Goal: Task Accomplishment & Management: Manage account settings

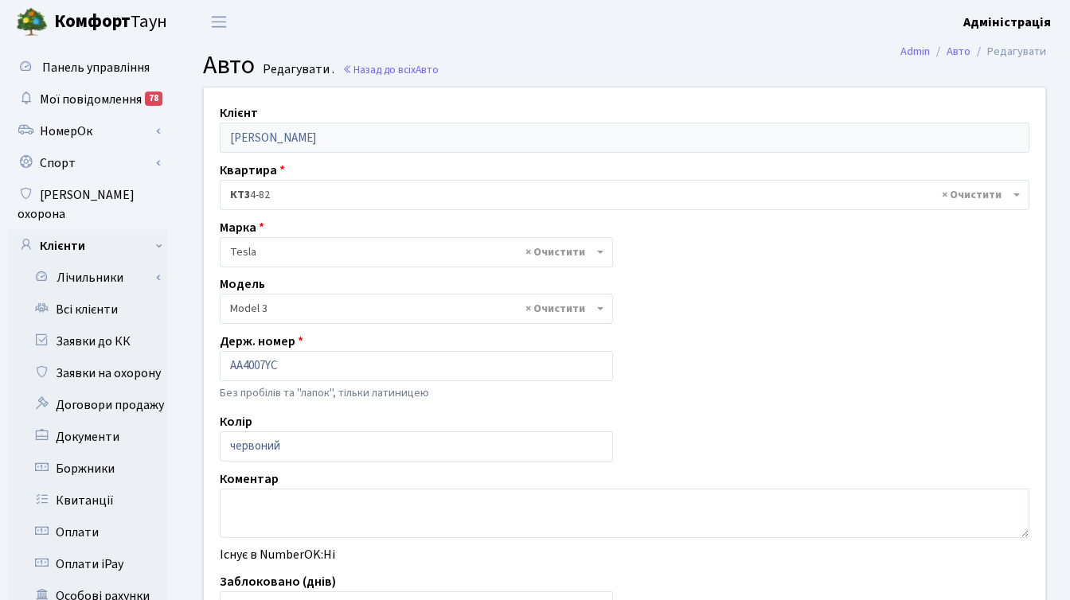
select select "4305"
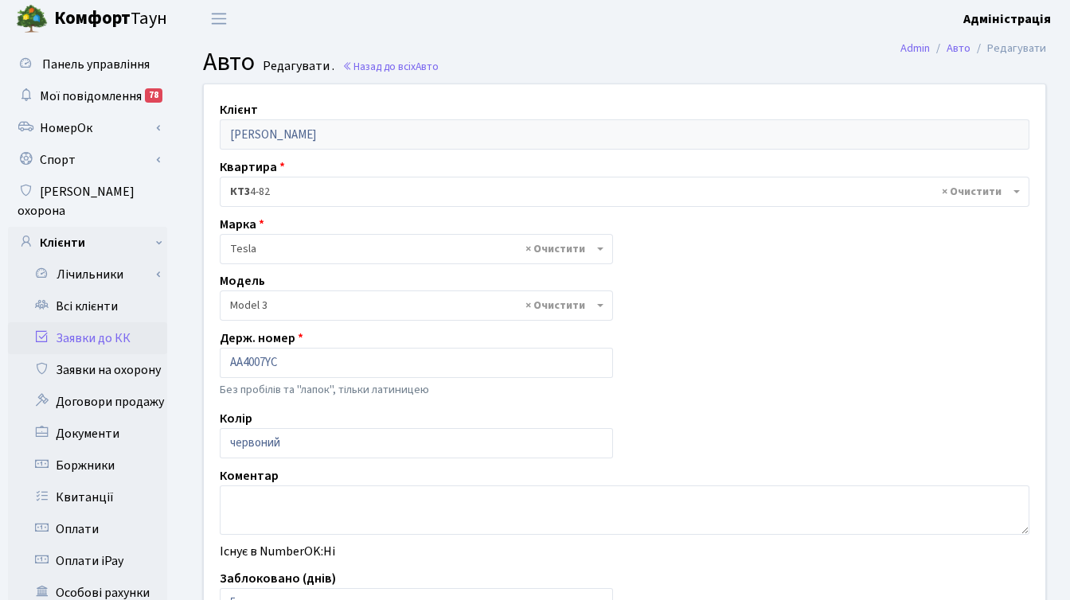
scroll to position [3, 0]
click at [93, 291] on link "Всі клієнти" at bounding box center [87, 307] width 159 height 32
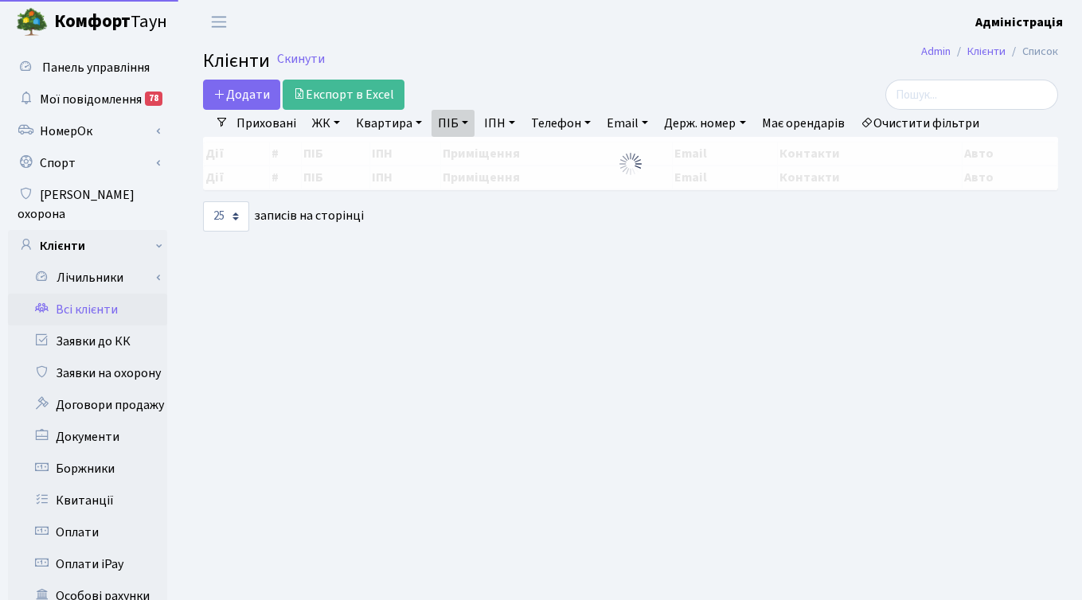
select select
select select "25"
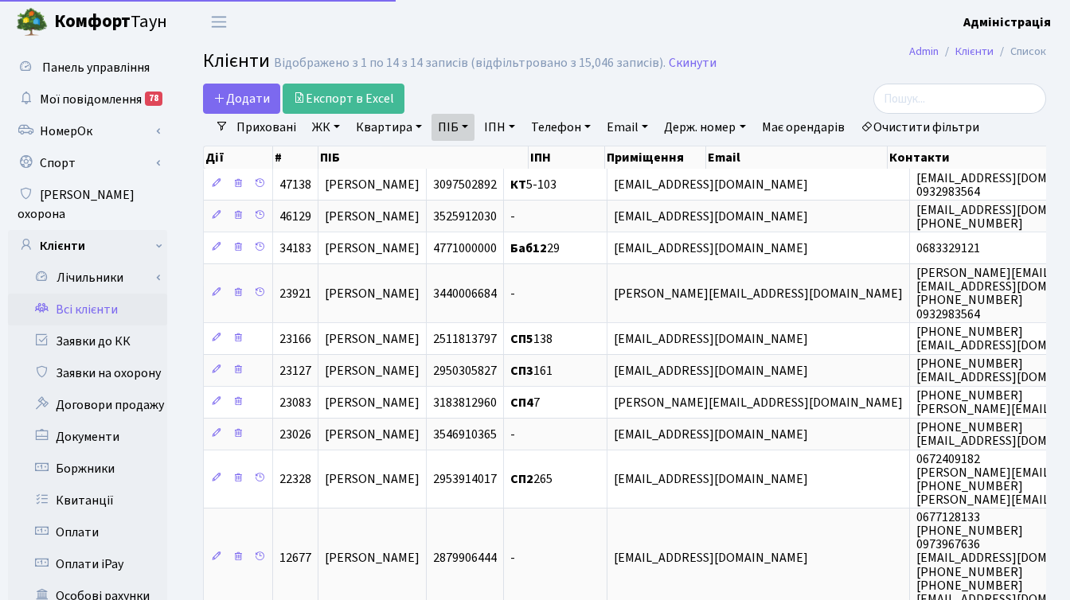
click at [923, 127] on link "Очистити фільтри" at bounding box center [919, 127] width 131 height 27
select select
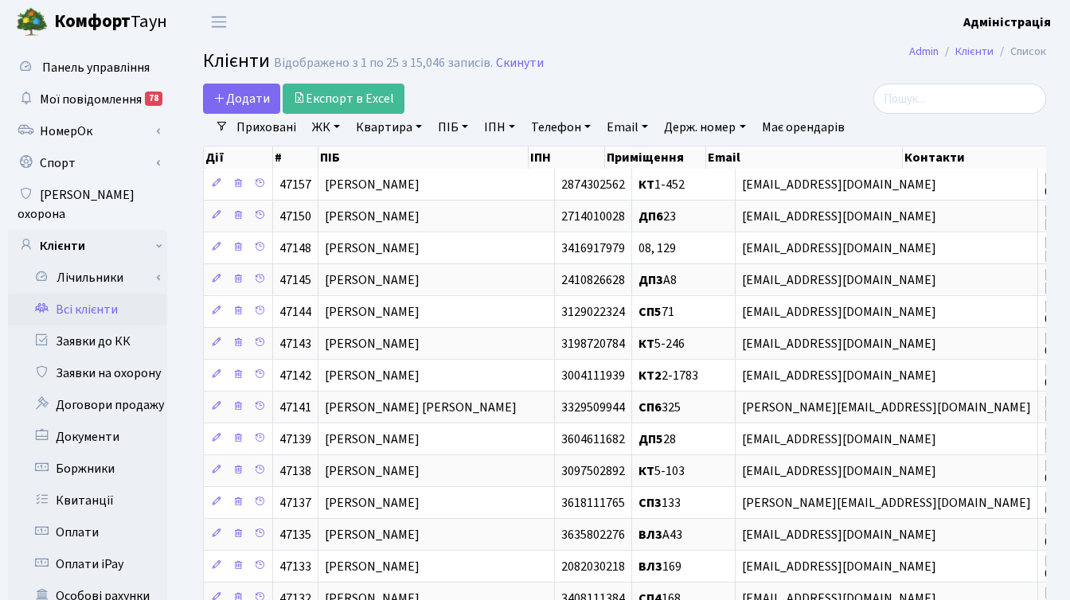
click at [330, 126] on link "ЖК" at bounding box center [326, 127] width 41 height 27
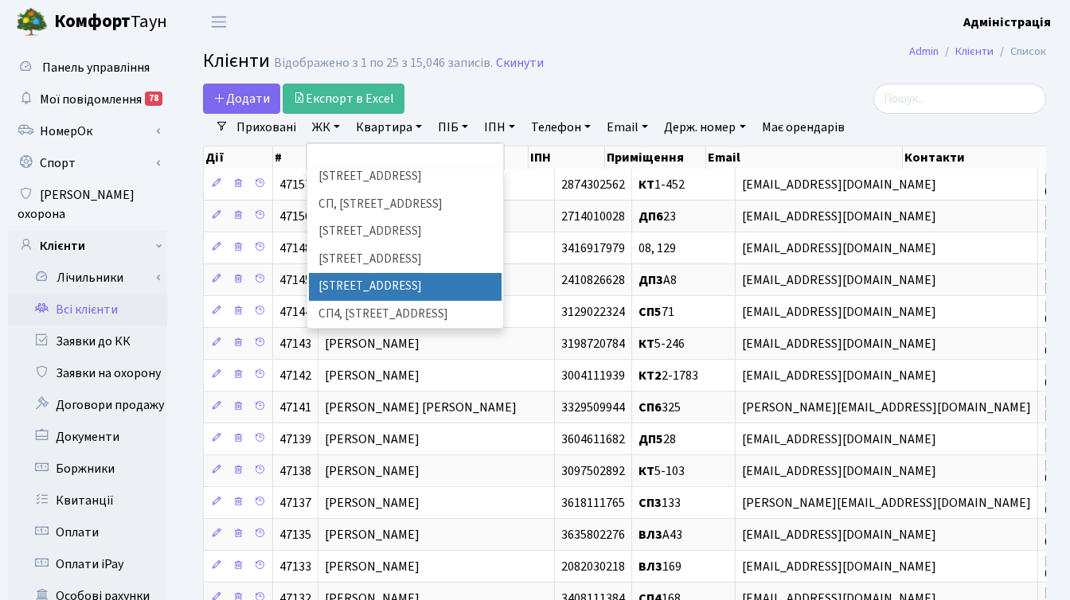
scroll to position [255, 0]
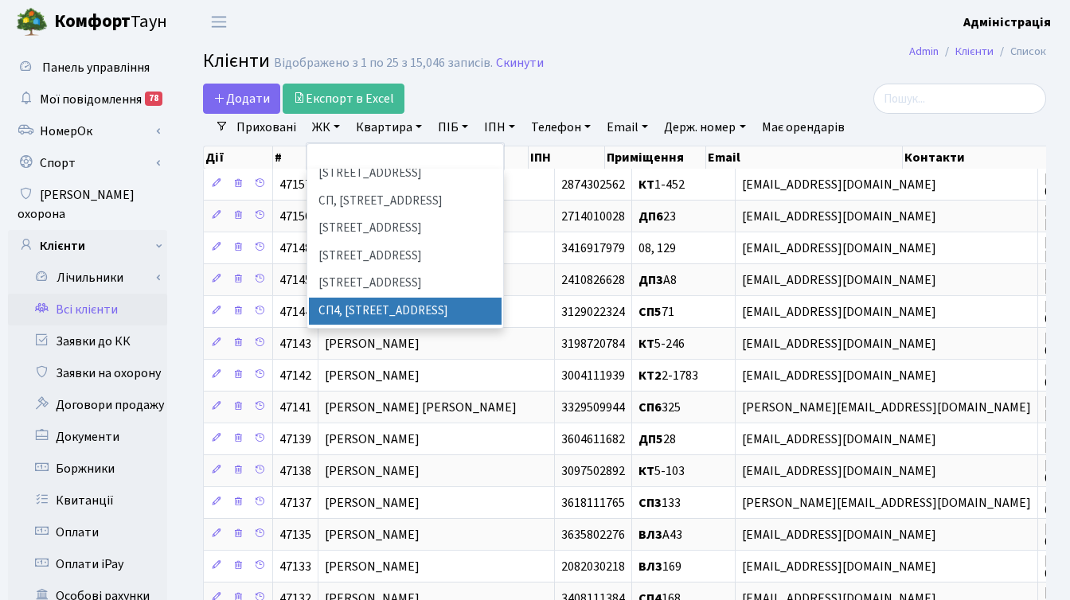
click at [377, 298] on li "СП4, Столичне шосе, 5" at bounding box center [405, 312] width 193 height 28
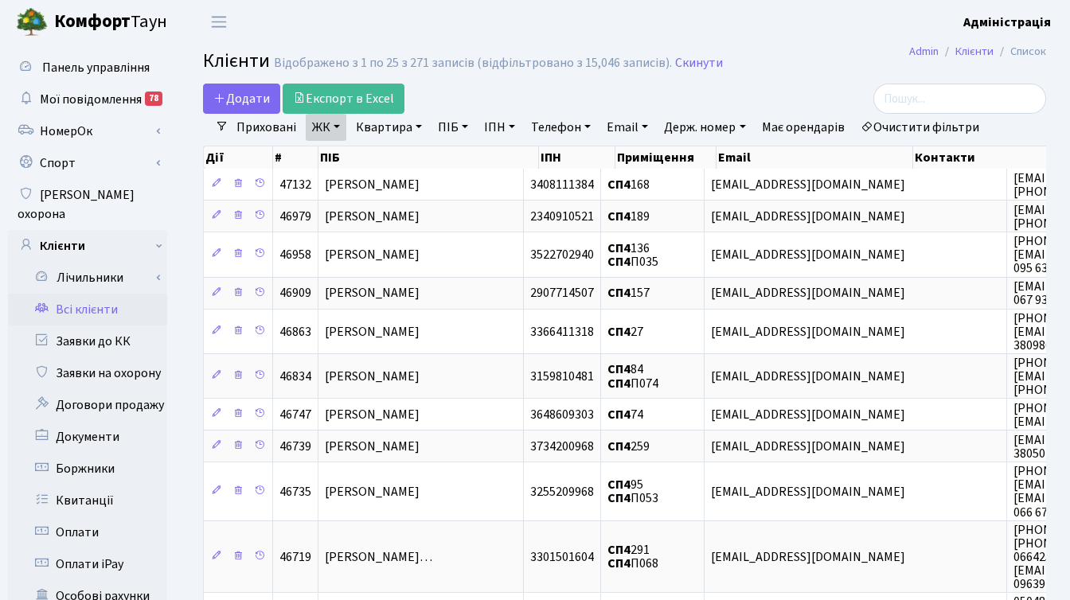
click at [462, 127] on link "ПІБ" at bounding box center [453, 127] width 43 height 27
type input "головко"
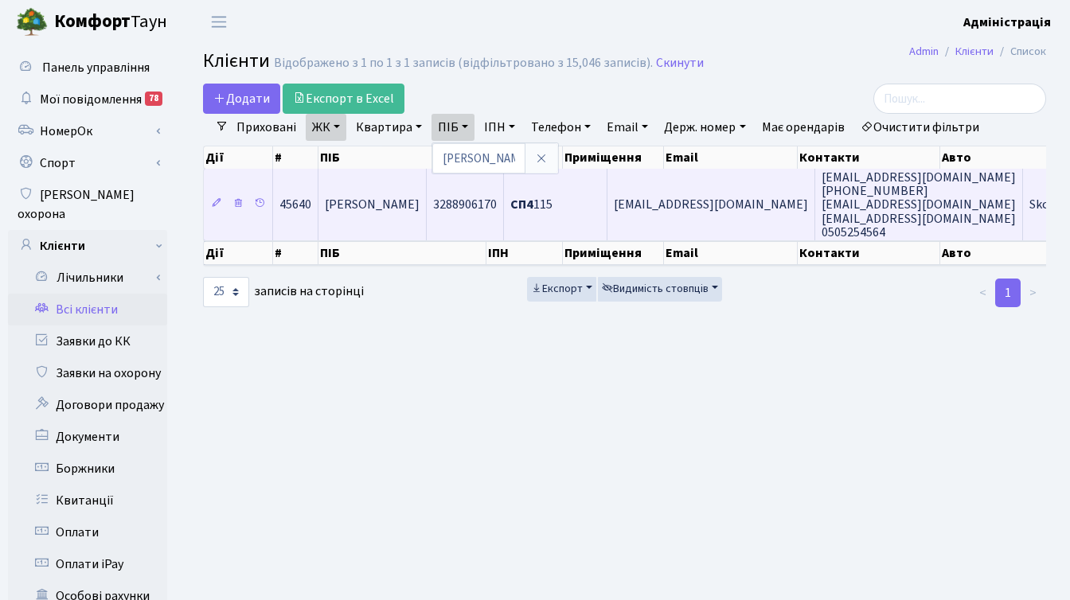
click at [420, 204] on span "Головко Андрій Андрійович" at bounding box center [372, 206] width 95 height 18
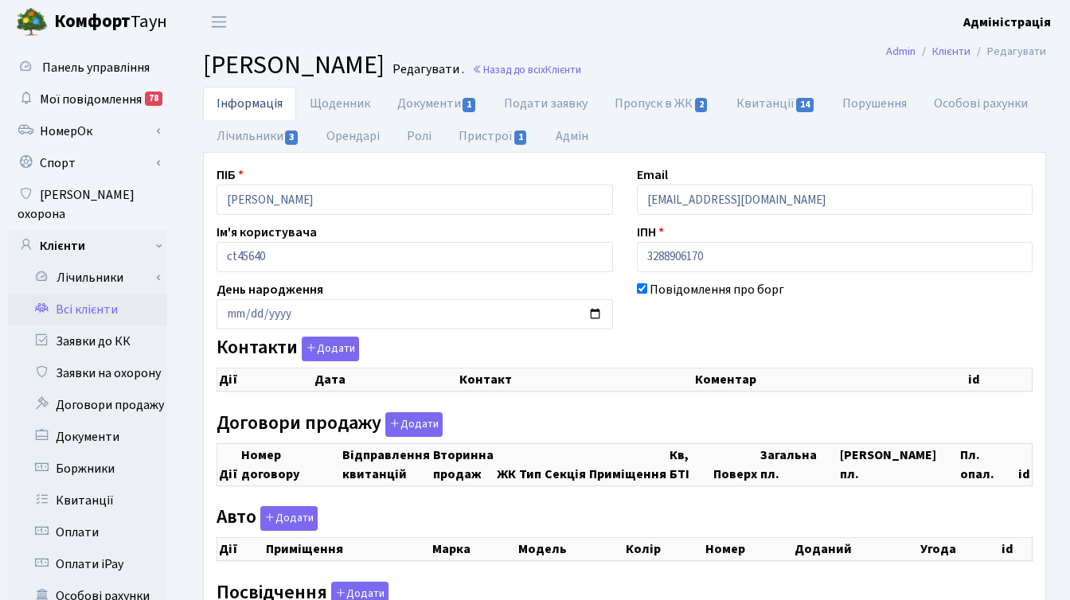
checkbox input "true"
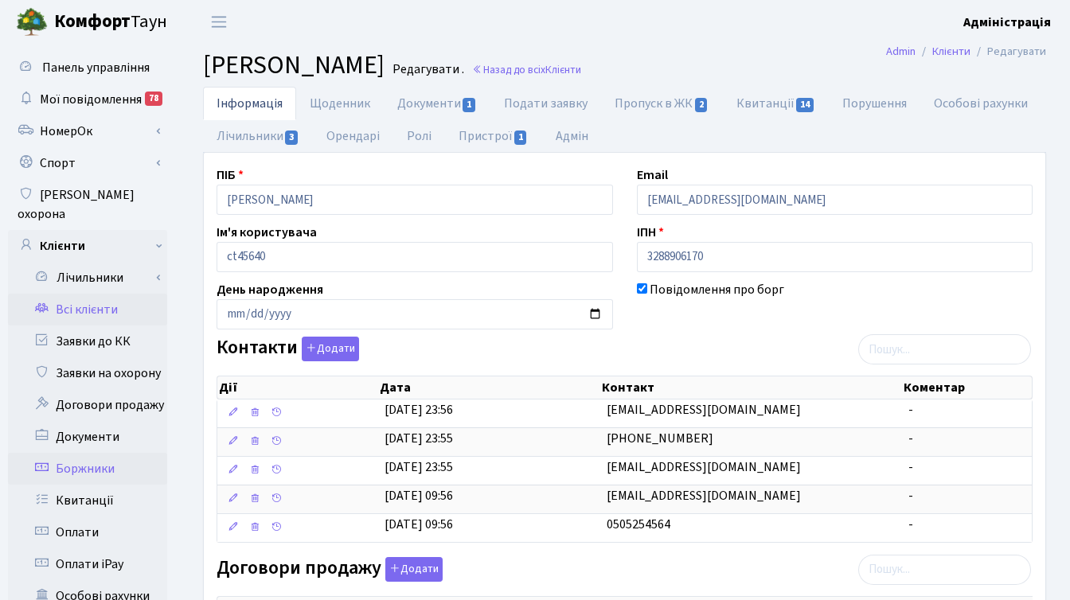
click at [94, 453] on link "Боржники" at bounding box center [87, 469] width 159 height 32
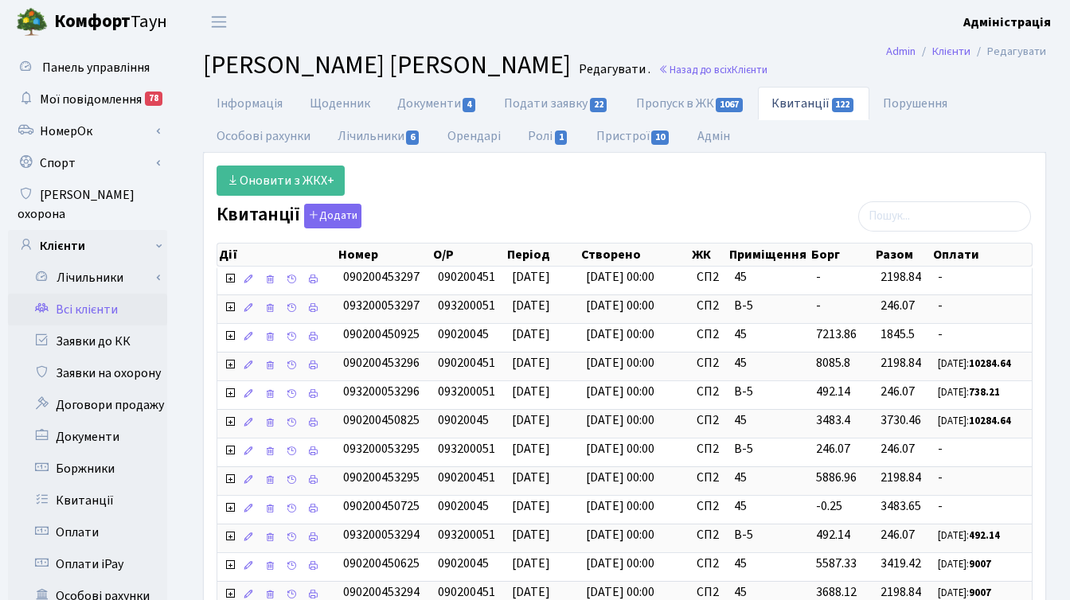
select select "25"
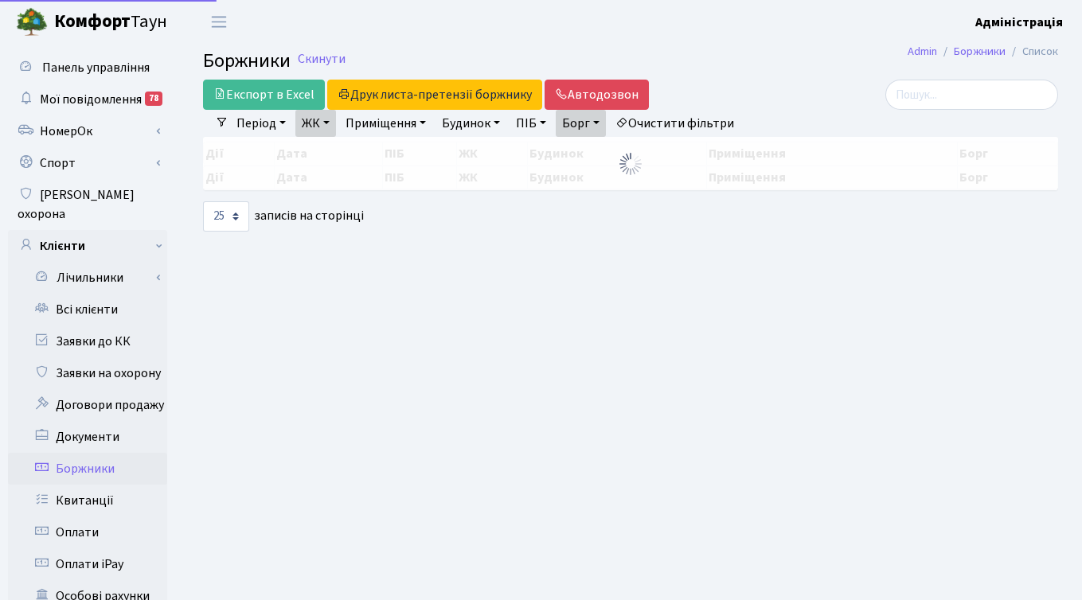
select select "25"
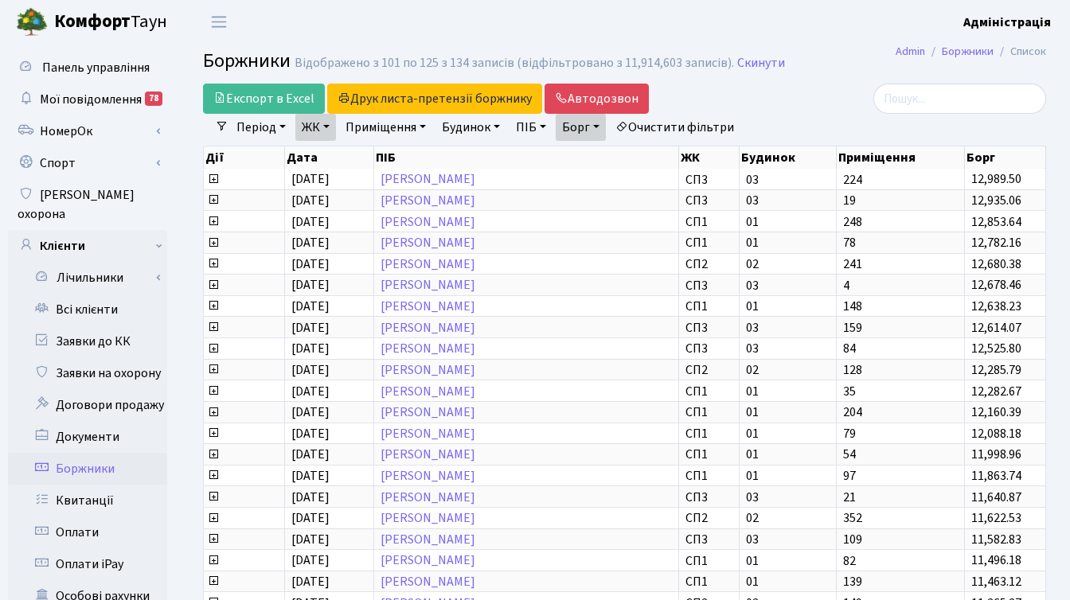
click at [606, 127] on link "Борг" at bounding box center [581, 127] width 50 height 27
click at [572, 162] on input "10000" at bounding box center [580, 158] width 47 height 30
type input "20000"
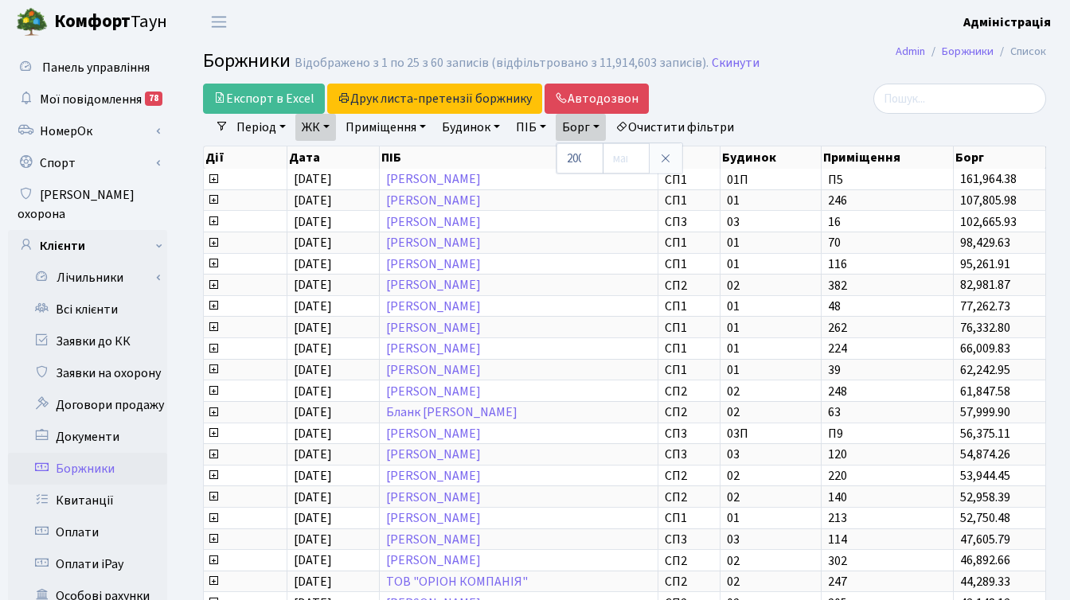
click at [793, 104] on div at bounding box center [913, 99] width 265 height 30
click at [674, 22] on header "Комфорт Таун Адміністрація Мій обліковий запис Вийти" at bounding box center [535, 22] width 1070 height 44
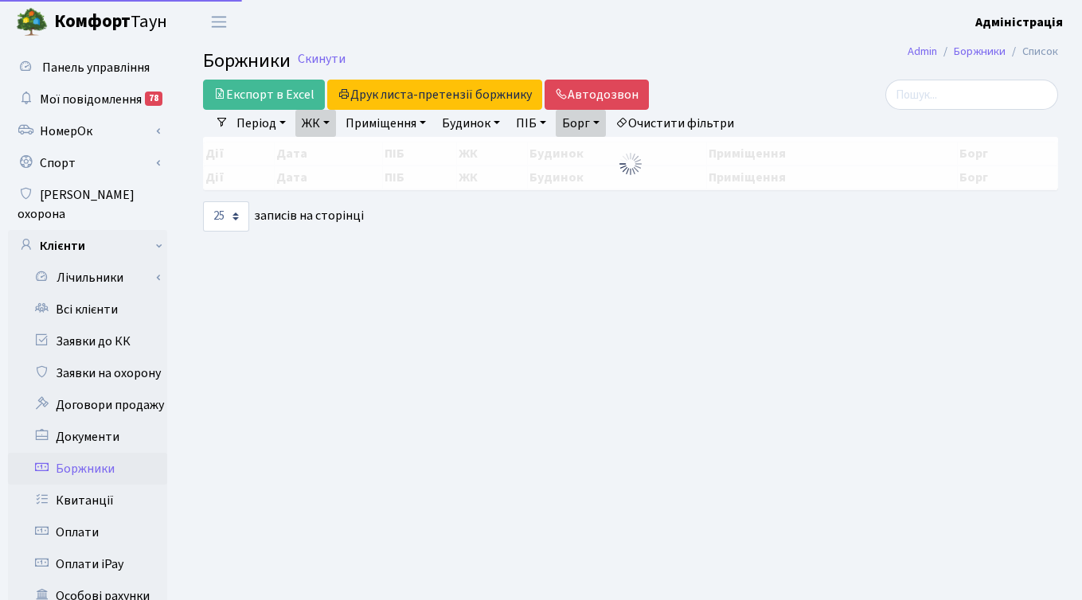
select select "25"
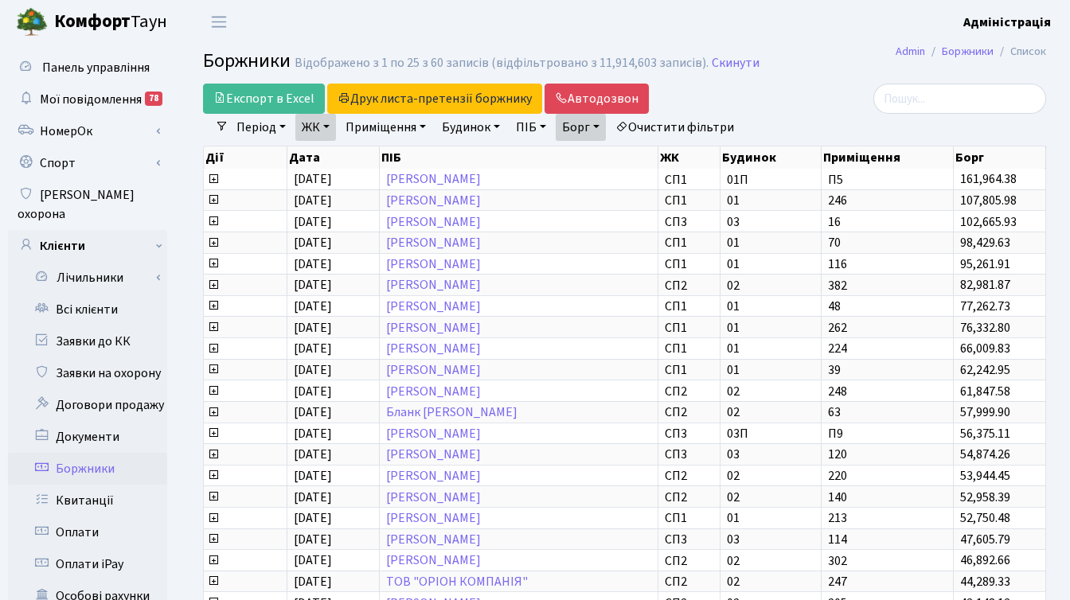
click at [814, 96] on div at bounding box center [913, 99] width 265 height 30
click at [596, 133] on link "Борг" at bounding box center [581, 127] width 50 height 27
click at [831, 96] on div at bounding box center [913, 99] width 265 height 30
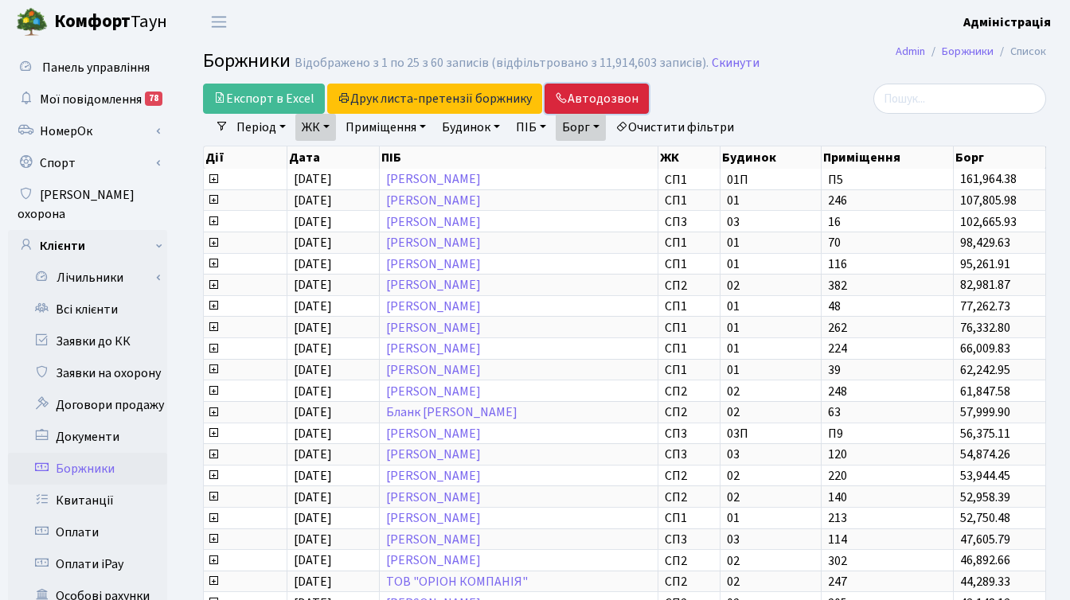
click at [590, 100] on link "Автодозвон" at bounding box center [597, 99] width 104 height 30
click at [717, 63] on link "Скинути" at bounding box center [736, 63] width 48 height 15
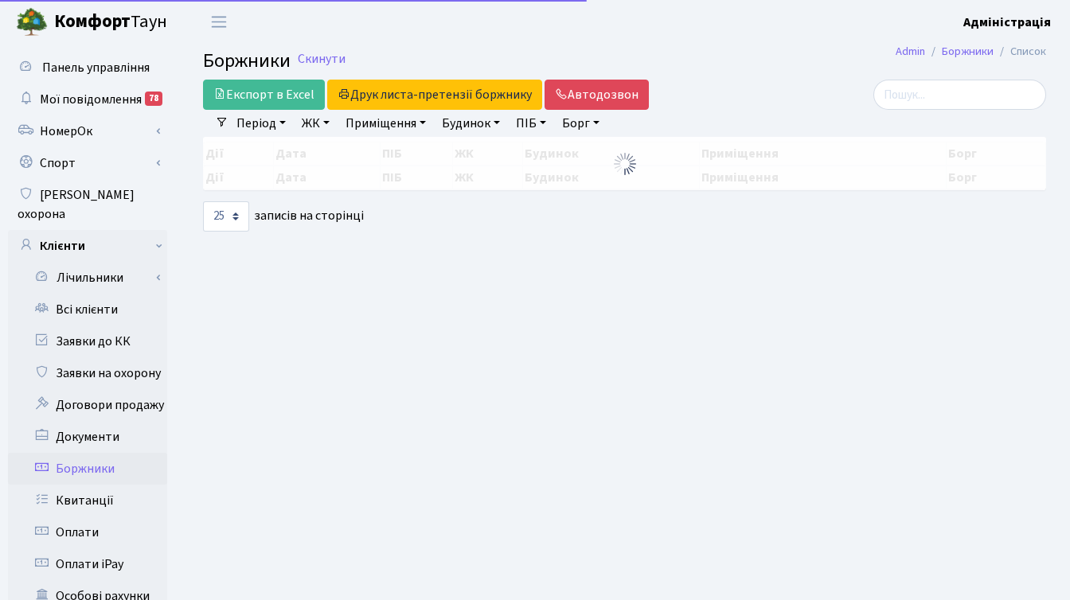
select select
select select "25"
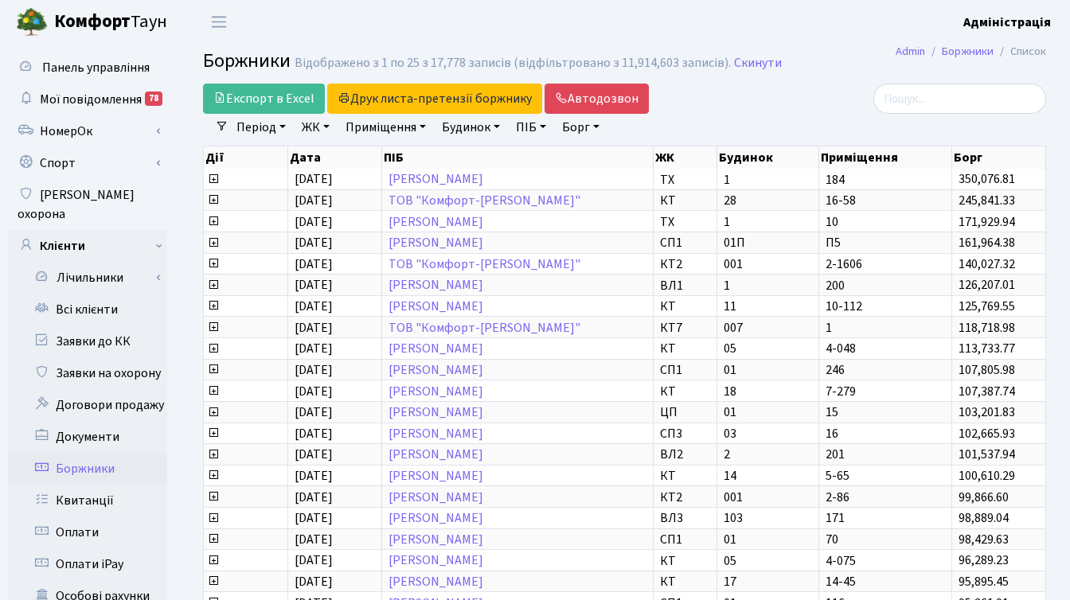
click at [315, 121] on link "ЖК" at bounding box center [315, 127] width 41 height 27
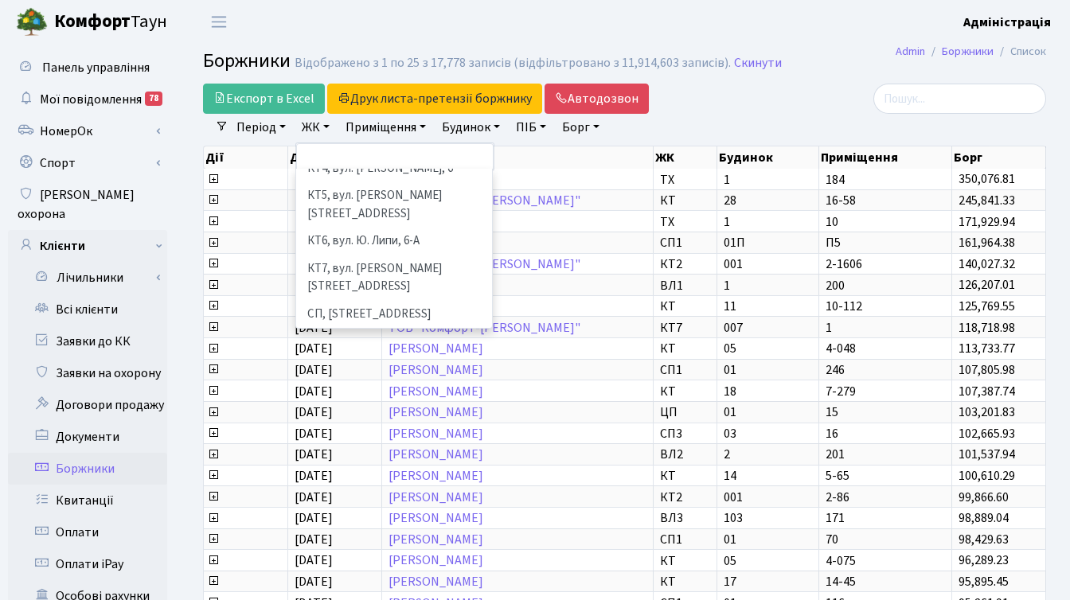
scroll to position [227, 0]
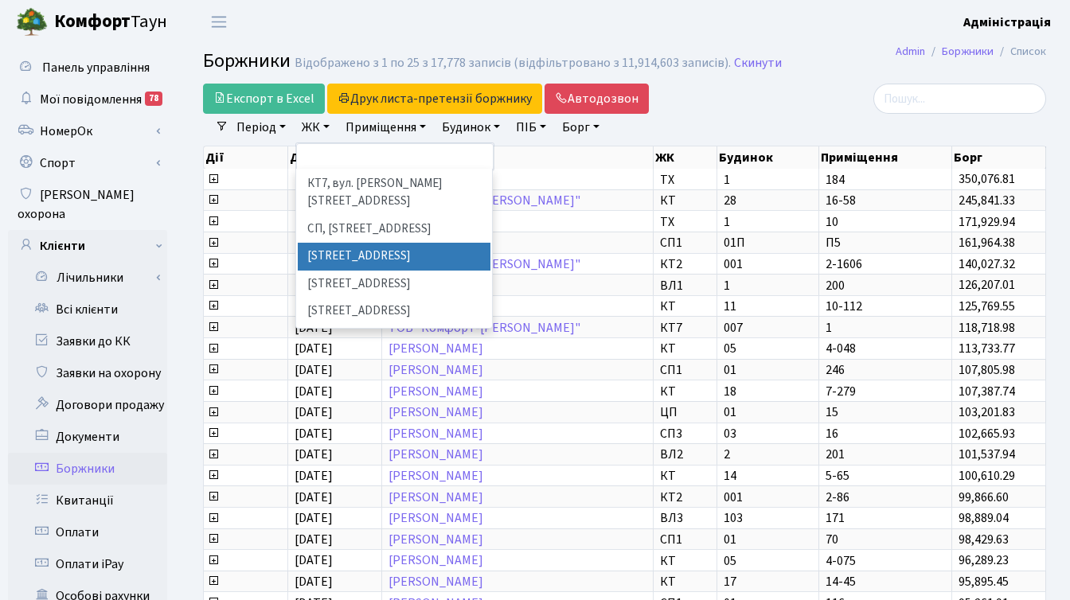
click at [365, 243] on li "[STREET_ADDRESS]" at bounding box center [394, 257] width 193 height 28
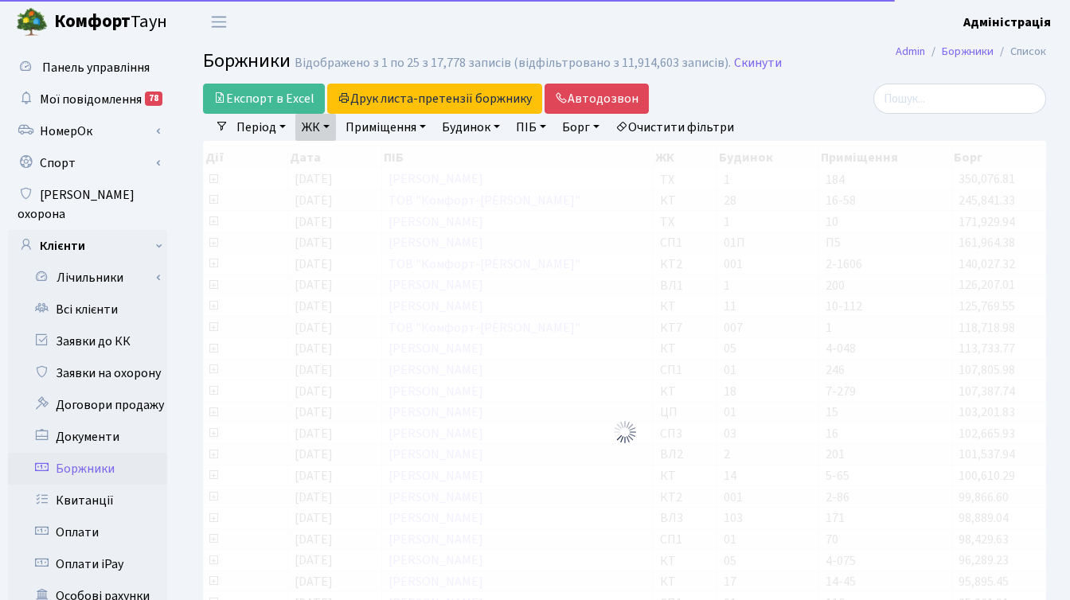
click at [313, 126] on link "ЖК" at bounding box center [315, 127] width 41 height 27
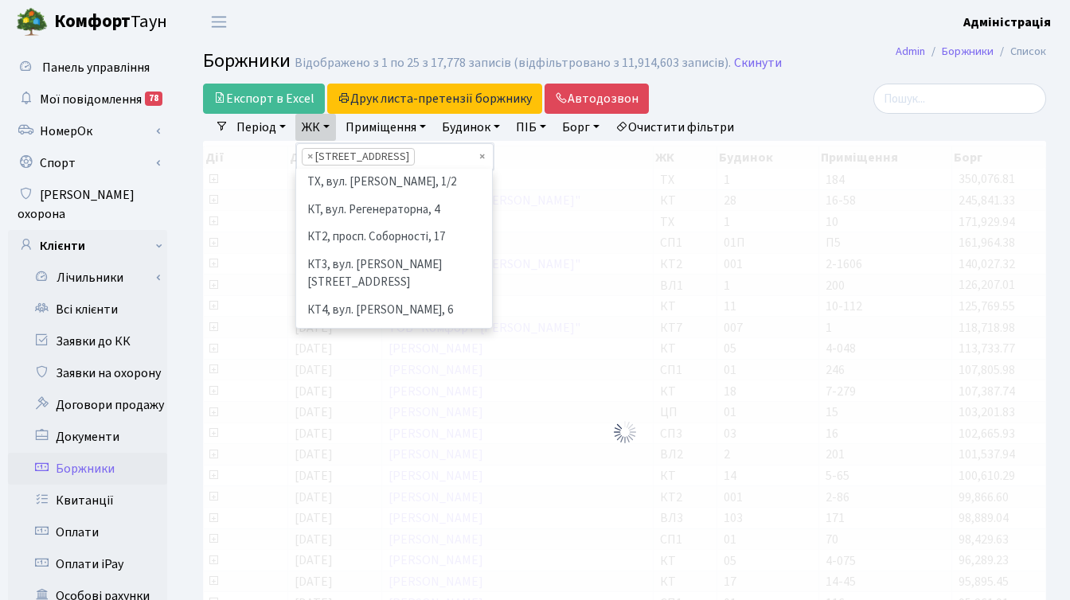
scroll to position [220, 0]
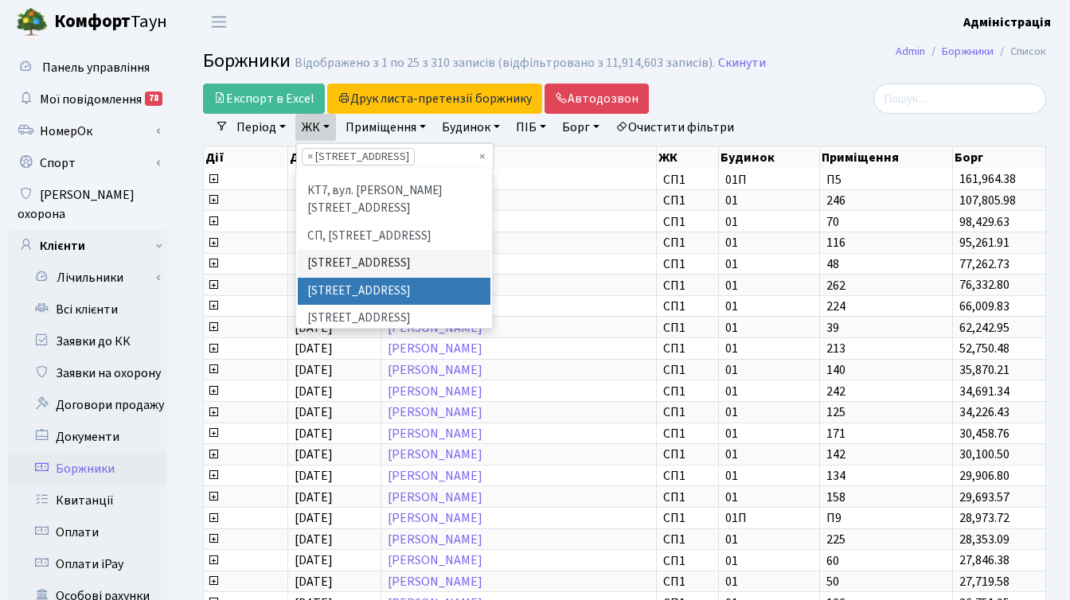
click at [338, 278] on li "[STREET_ADDRESS]" at bounding box center [394, 292] width 193 height 28
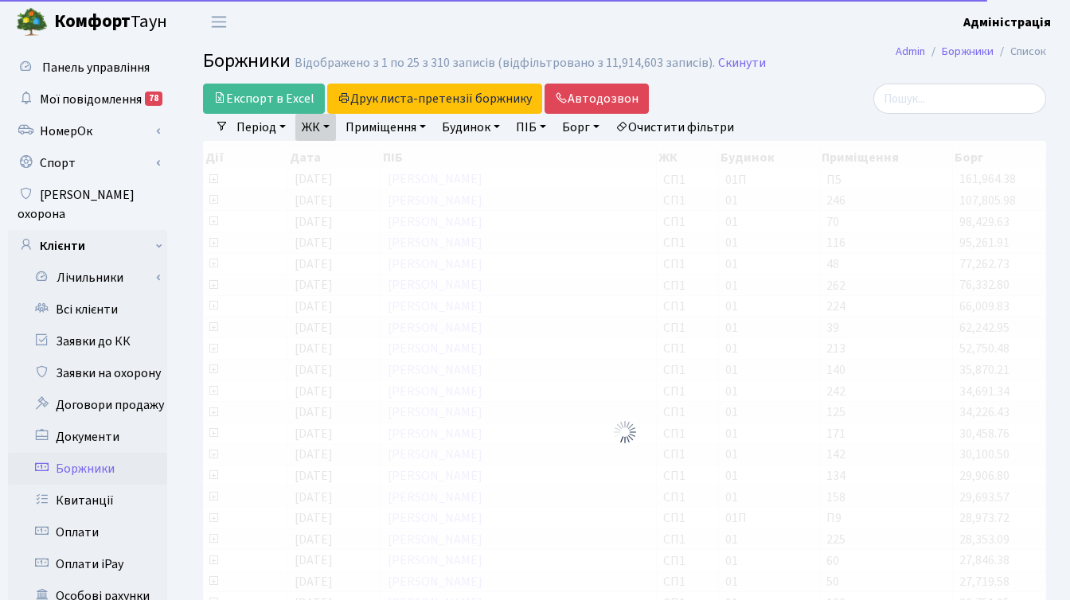
click at [326, 127] on link "ЖК" at bounding box center [315, 127] width 41 height 27
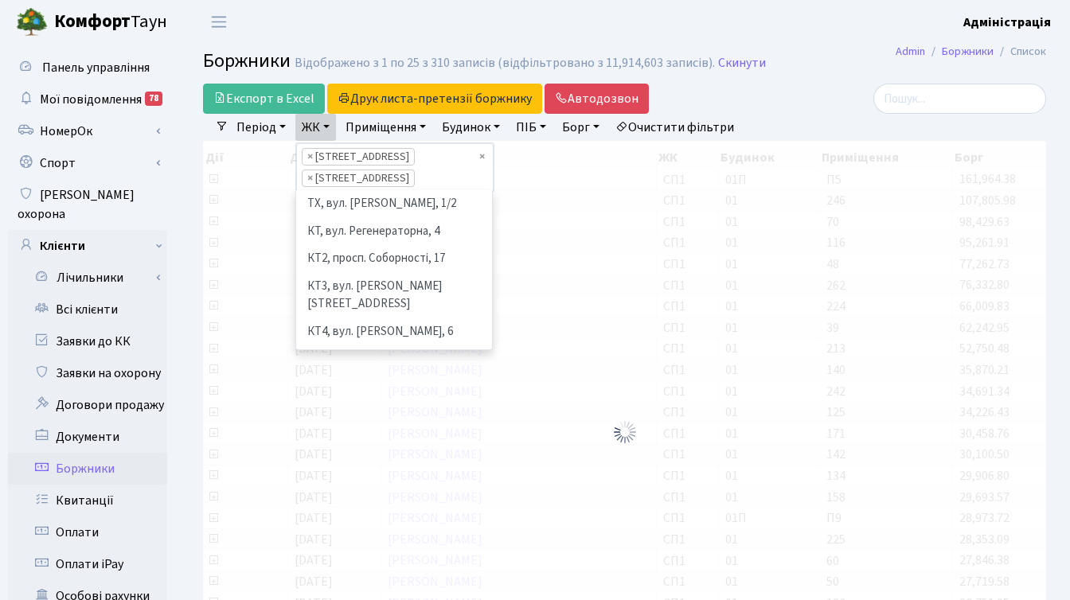
scroll to position [193, 0]
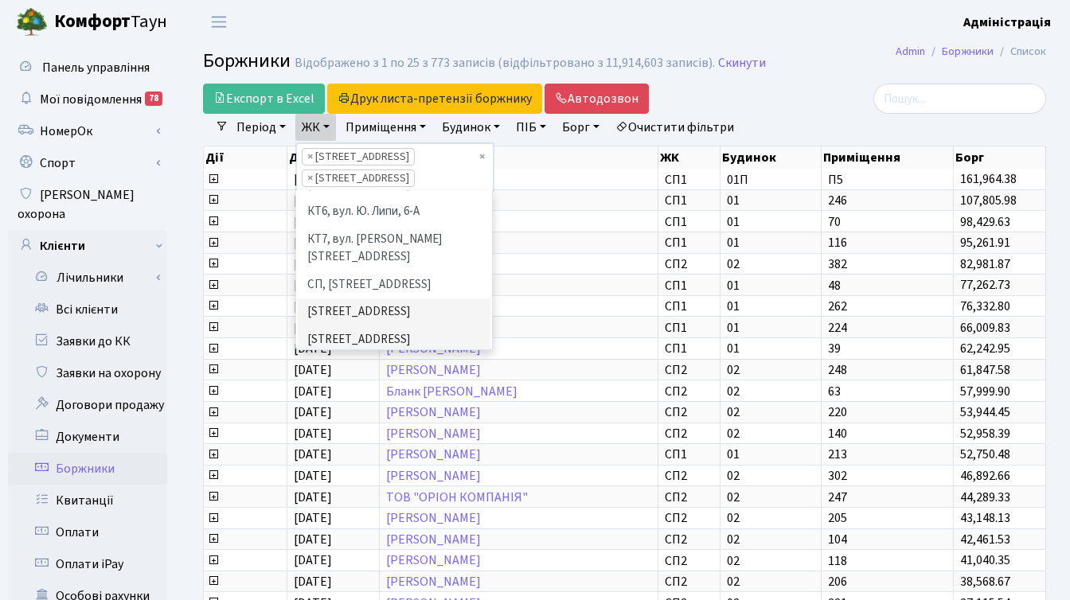
click at [341, 354] on li "[STREET_ADDRESS]" at bounding box center [394, 368] width 193 height 28
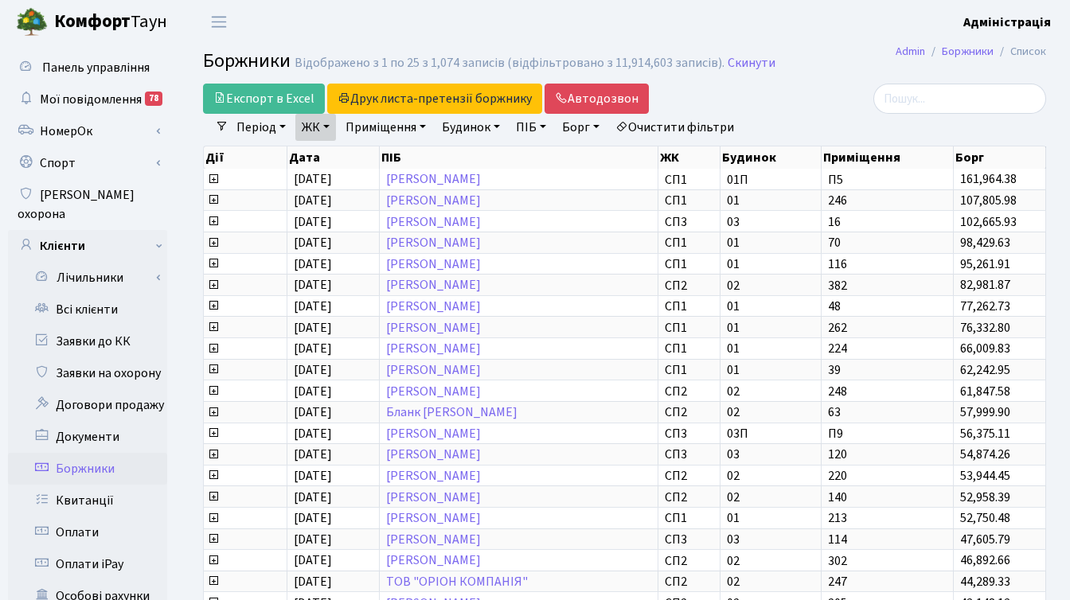
click at [592, 125] on link "Борг" at bounding box center [581, 127] width 50 height 27
type input "20000"
click at [596, 100] on link "Автодозвон" at bounding box center [597, 99] width 104 height 30
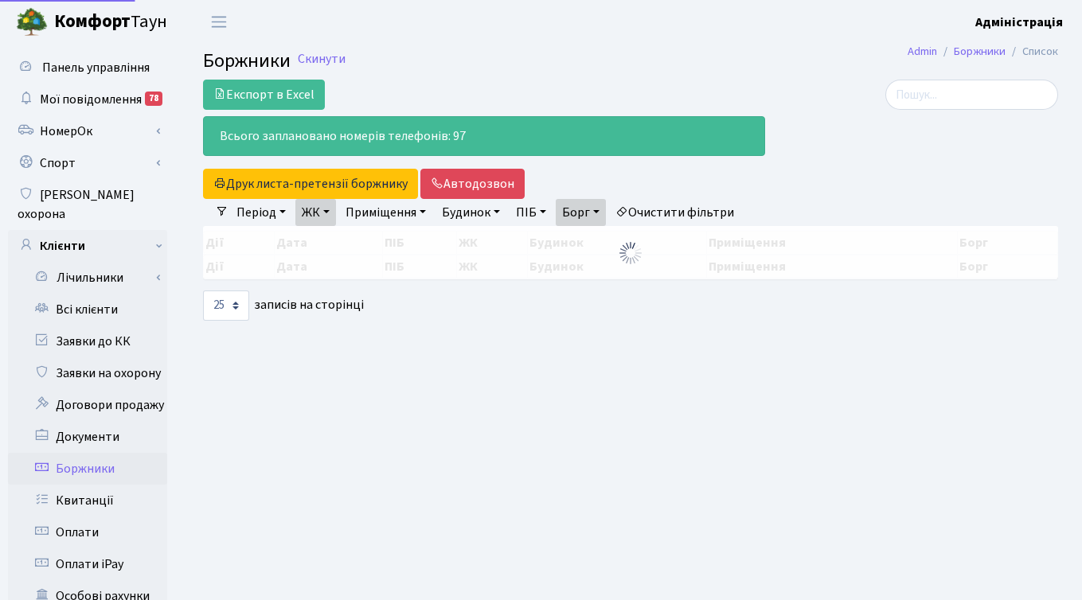
select select "25"
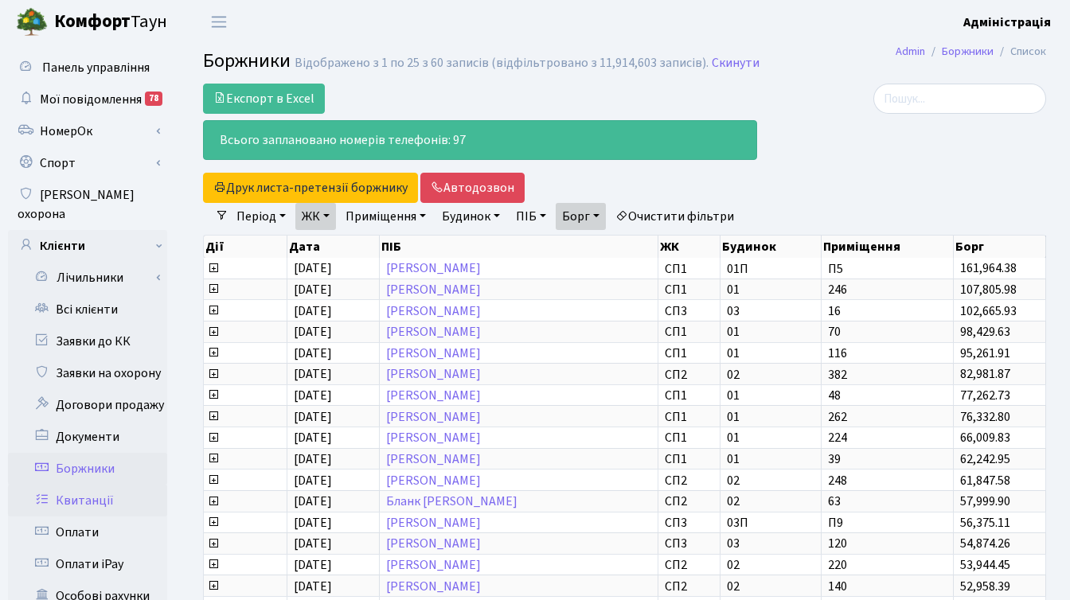
click at [93, 485] on link "Квитанції" at bounding box center [87, 501] width 159 height 32
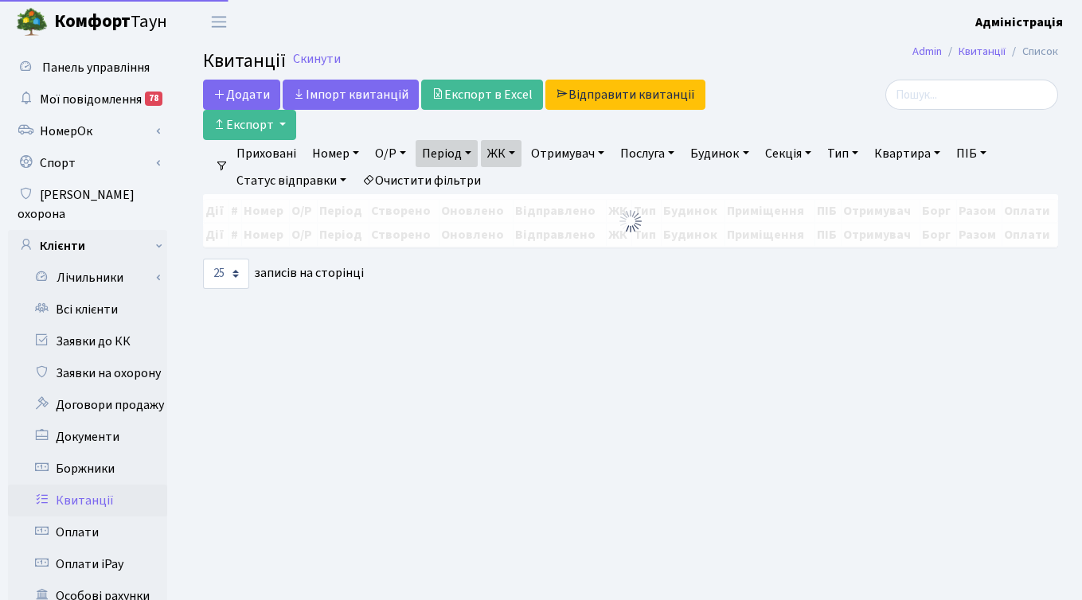
select select "25"
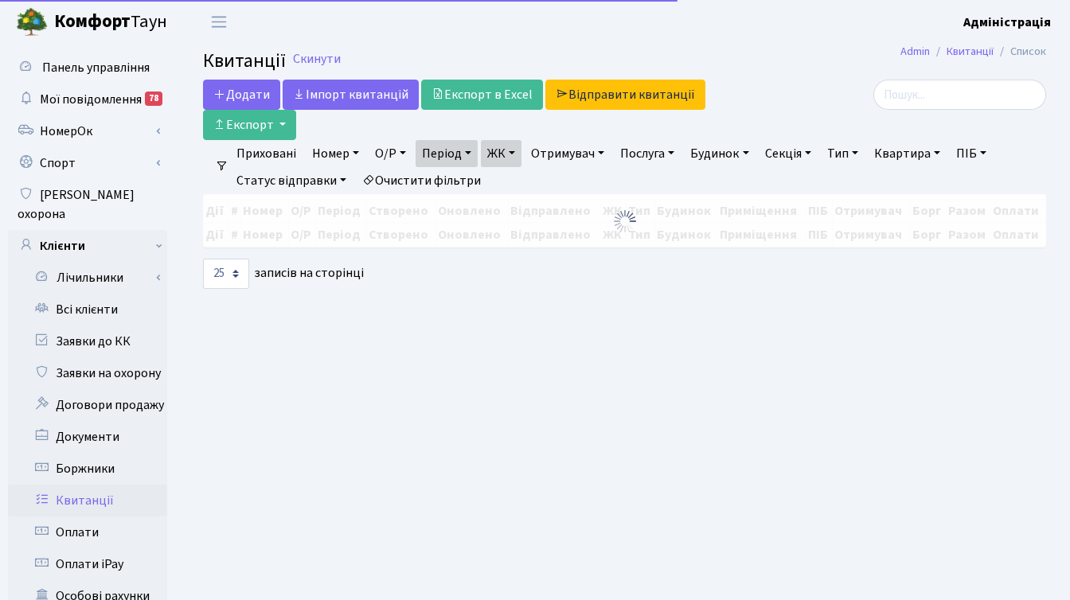
click at [440, 178] on link "Очистити фільтри" at bounding box center [421, 180] width 131 height 27
select select
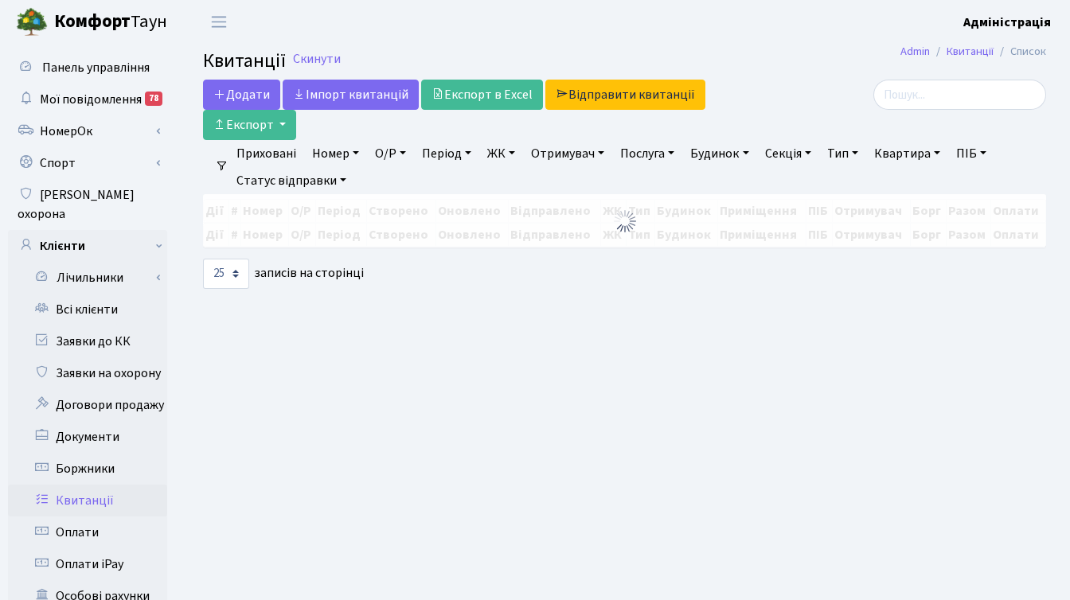
click at [501, 152] on link "ЖК" at bounding box center [501, 153] width 41 height 27
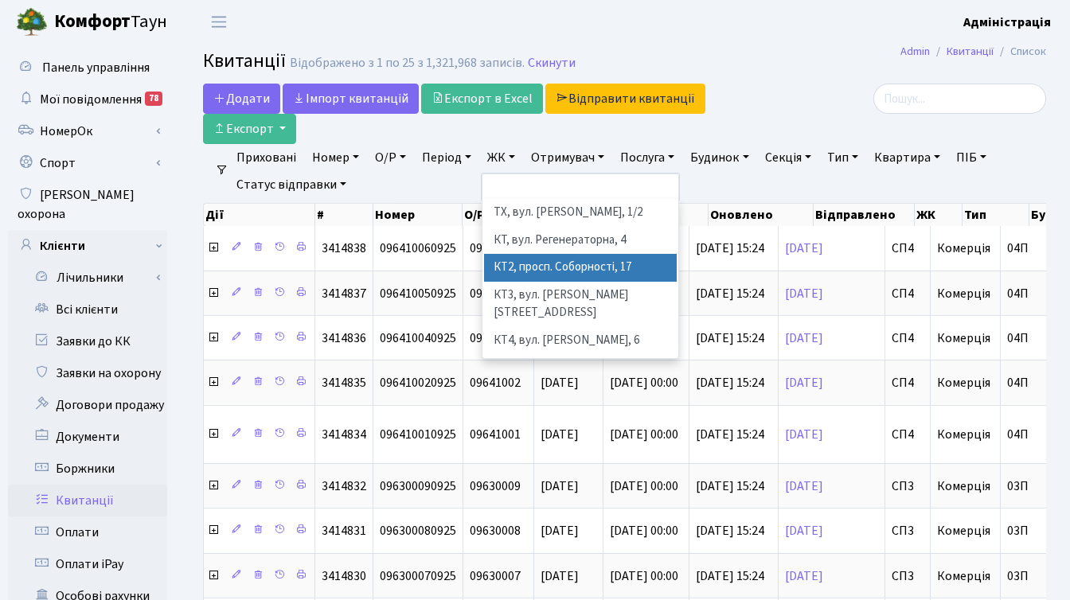
click at [541, 265] on li "КТ2, просп. Соборності, 17" at bounding box center [580, 268] width 193 height 28
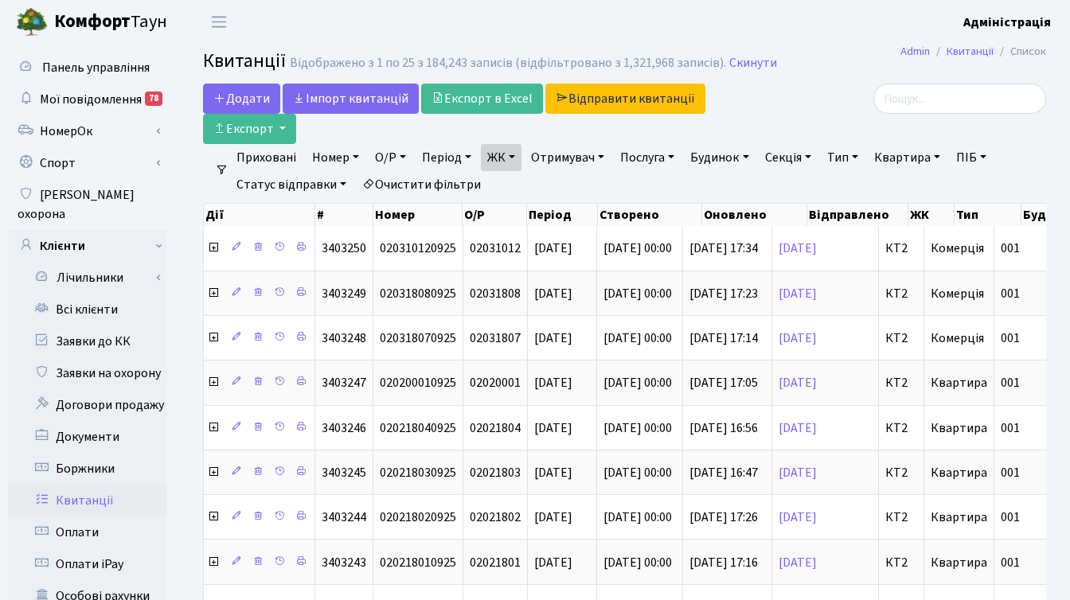
click at [909, 158] on link "Квартира" at bounding box center [907, 157] width 79 height 27
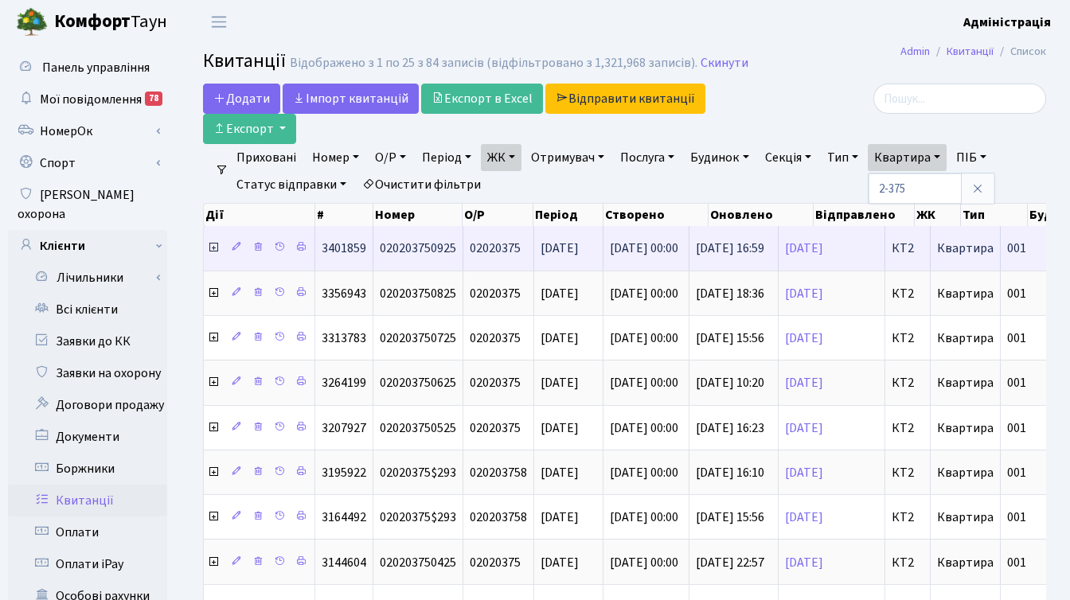
click at [213, 246] on icon at bounding box center [213, 247] width 13 height 13
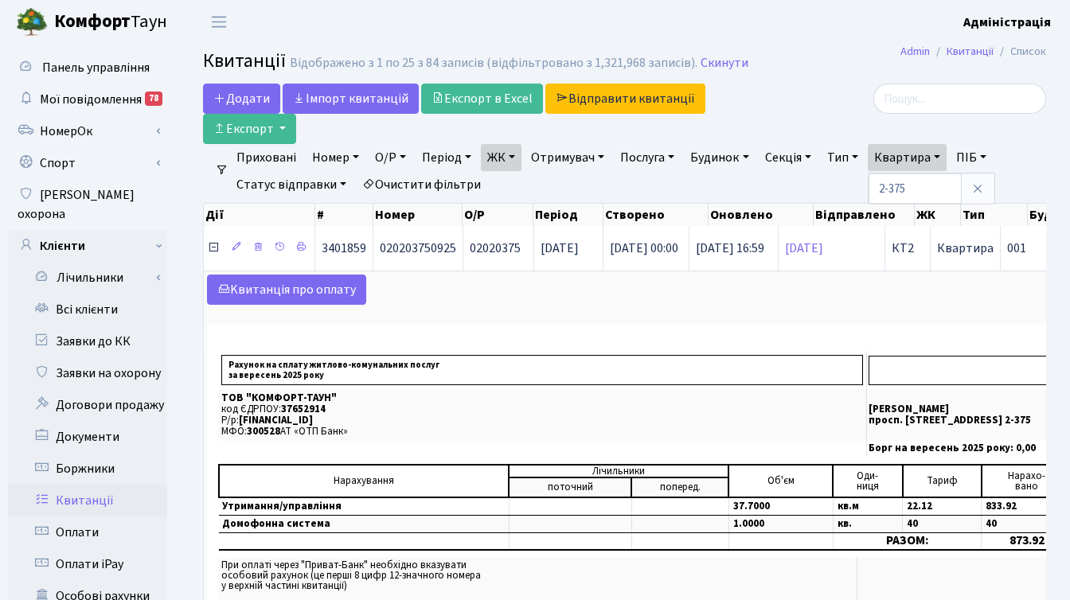
click at [215, 247] on icon at bounding box center [213, 247] width 13 height 13
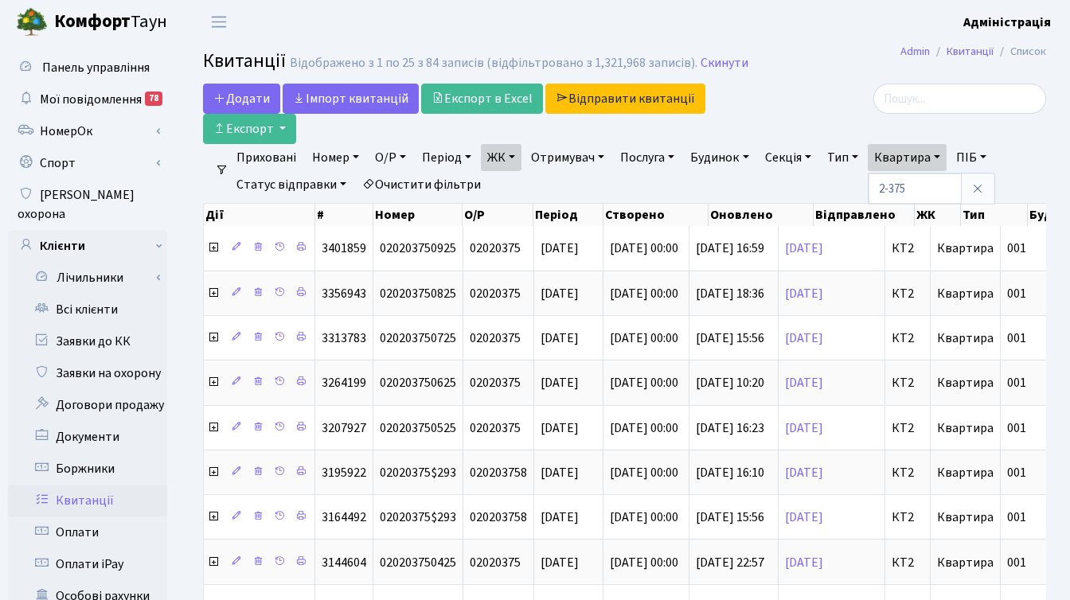
click at [520, 159] on link "ЖК" at bounding box center [501, 157] width 41 height 27
click at [819, 115] on div at bounding box center [913, 114] width 289 height 61
click at [909, 162] on link "Квартира" at bounding box center [907, 157] width 79 height 27
type input "2-357"
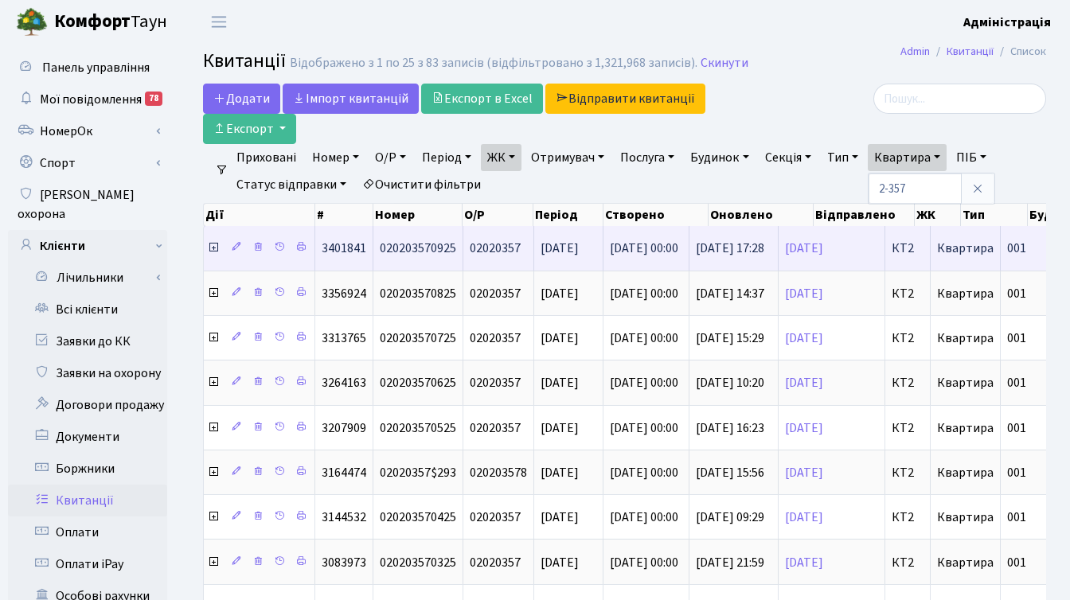
click at [213, 246] on icon at bounding box center [213, 247] width 13 height 13
